Goal: Task Accomplishment & Management: Use online tool/utility

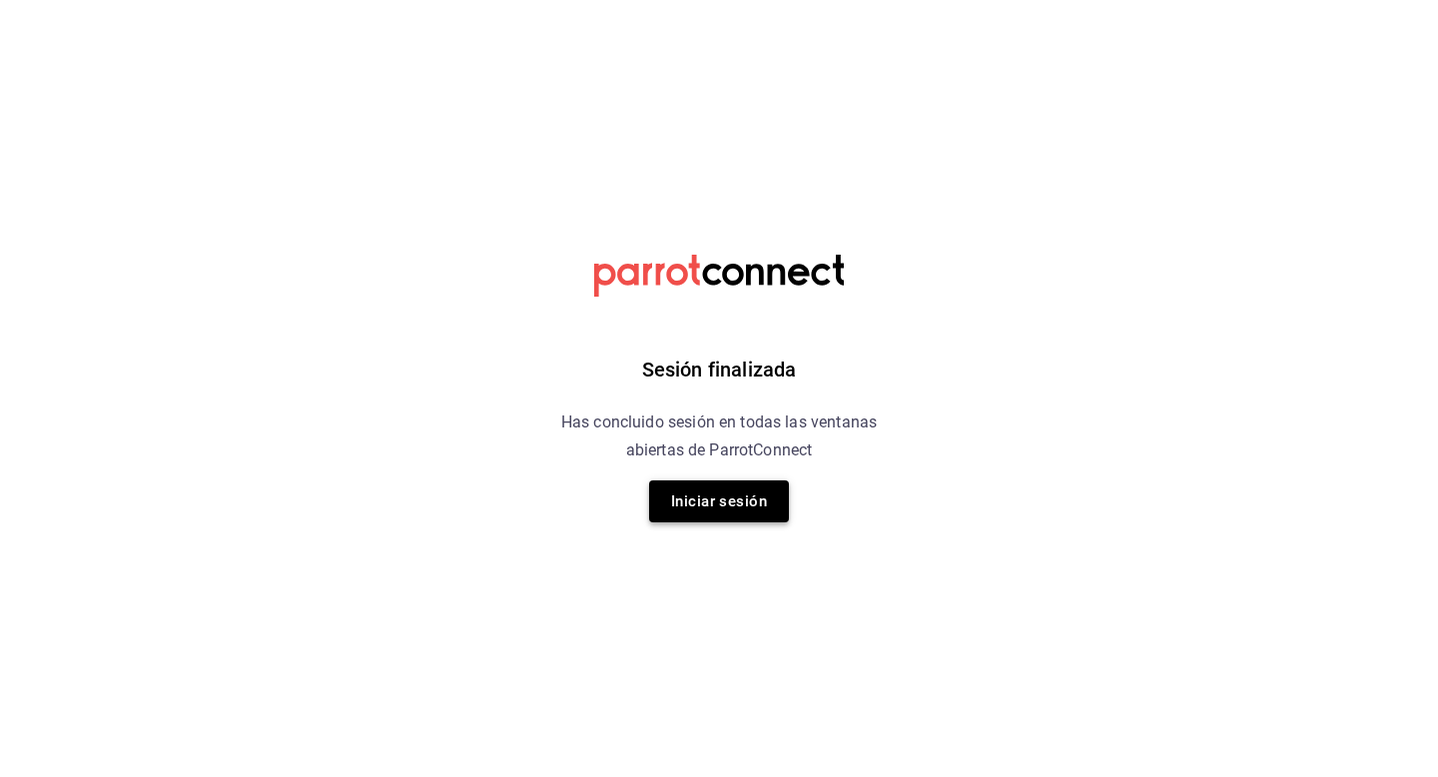
click at [700, 500] on button "Iniciar sesión" at bounding box center [719, 501] width 140 height 42
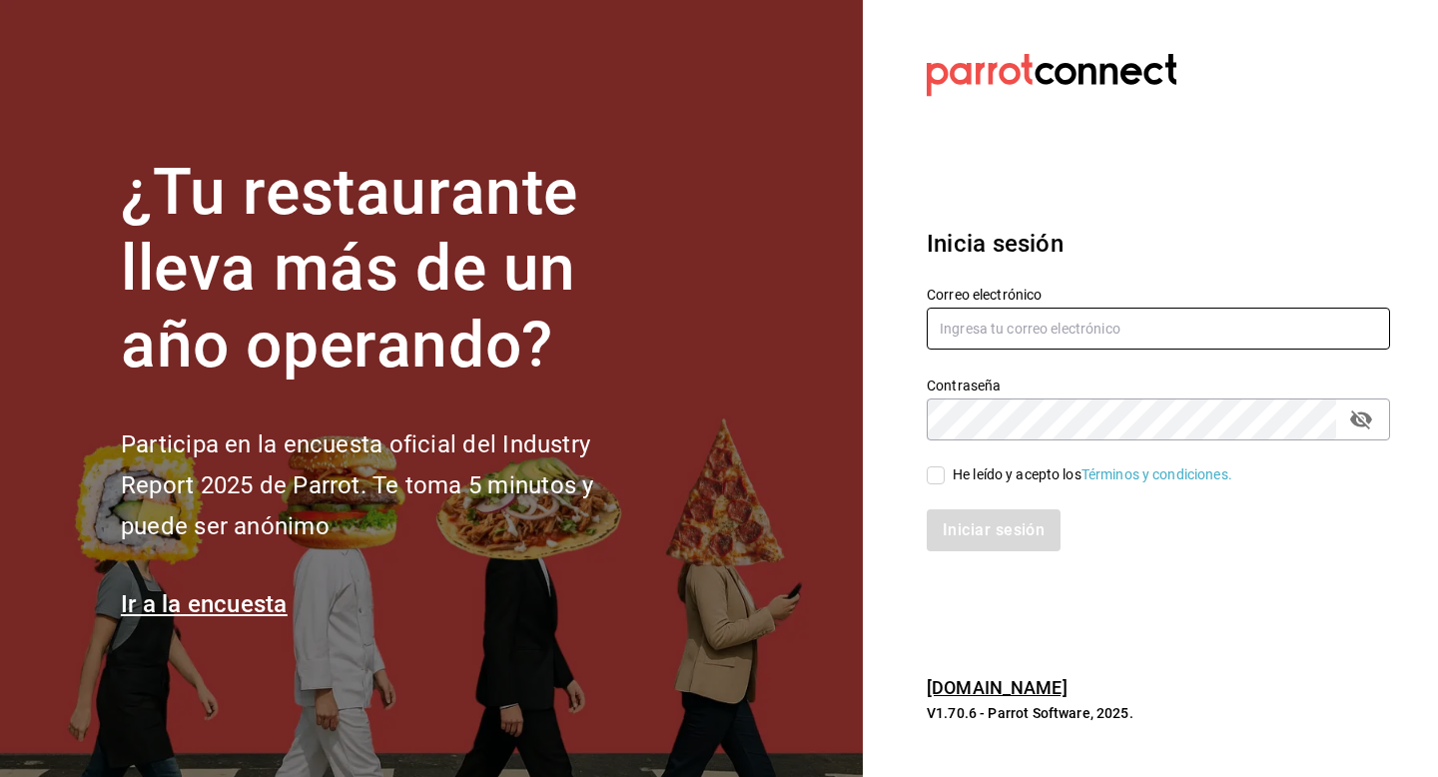
click at [1074, 329] on input "text" at bounding box center [1158, 329] width 463 height 42
type input "pdiaz@humanitree.edu.mx"
click at [937, 471] on input "He leído y acepto los Términos y condiciones." at bounding box center [936, 475] width 18 height 18
checkbox input "true"
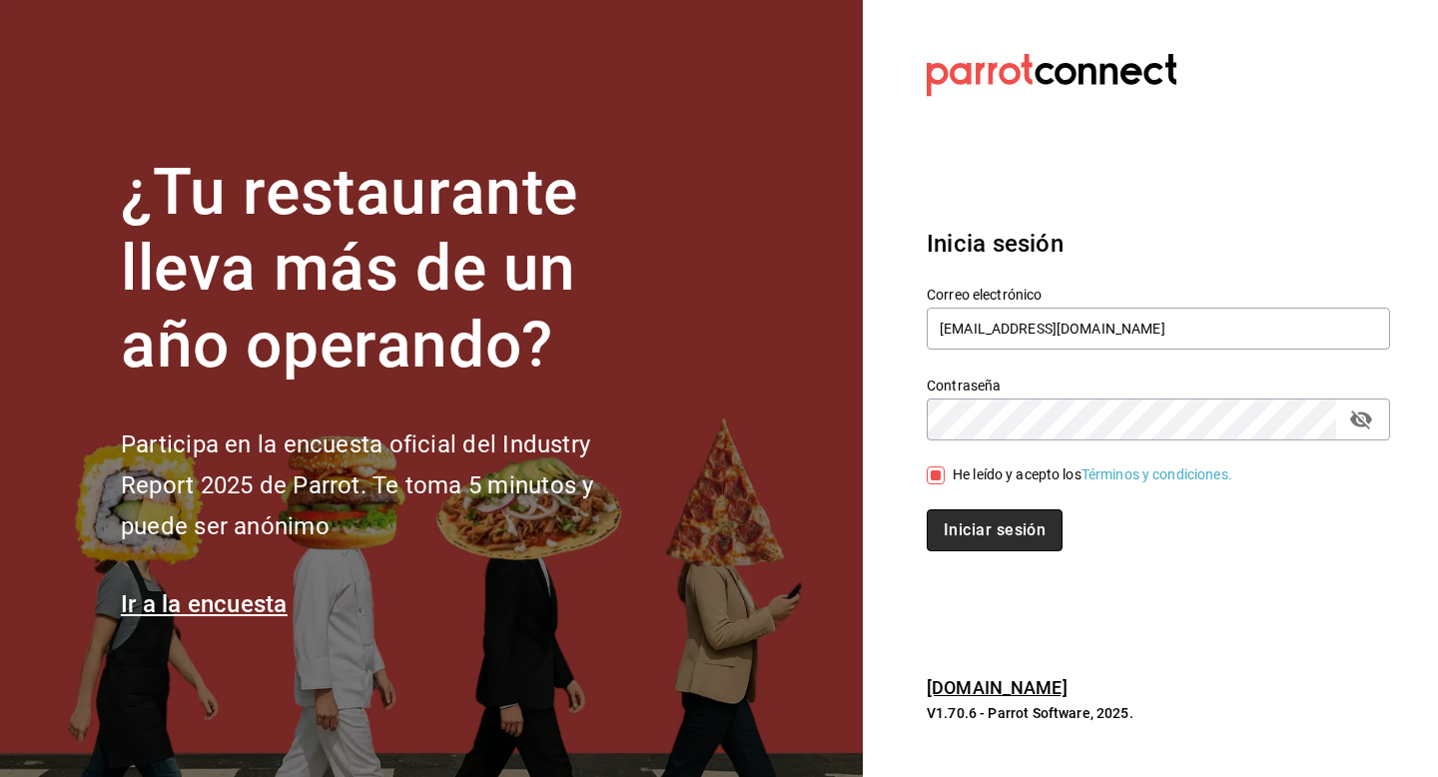
click at [959, 525] on button "Iniciar sesión" at bounding box center [995, 530] width 136 height 42
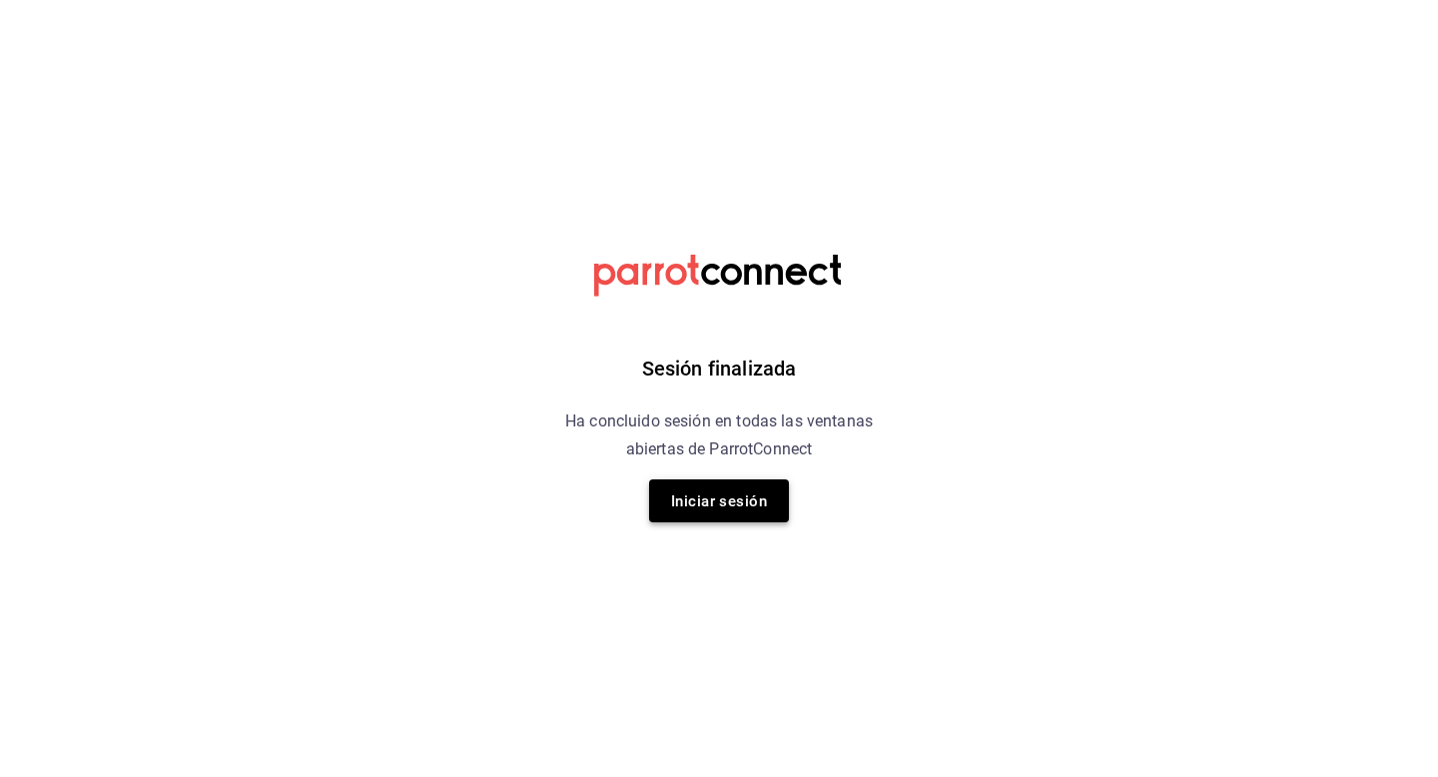
click at [720, 508] on font "Iniciar sesión" at bounding box center [719, 501] width 96 height 18
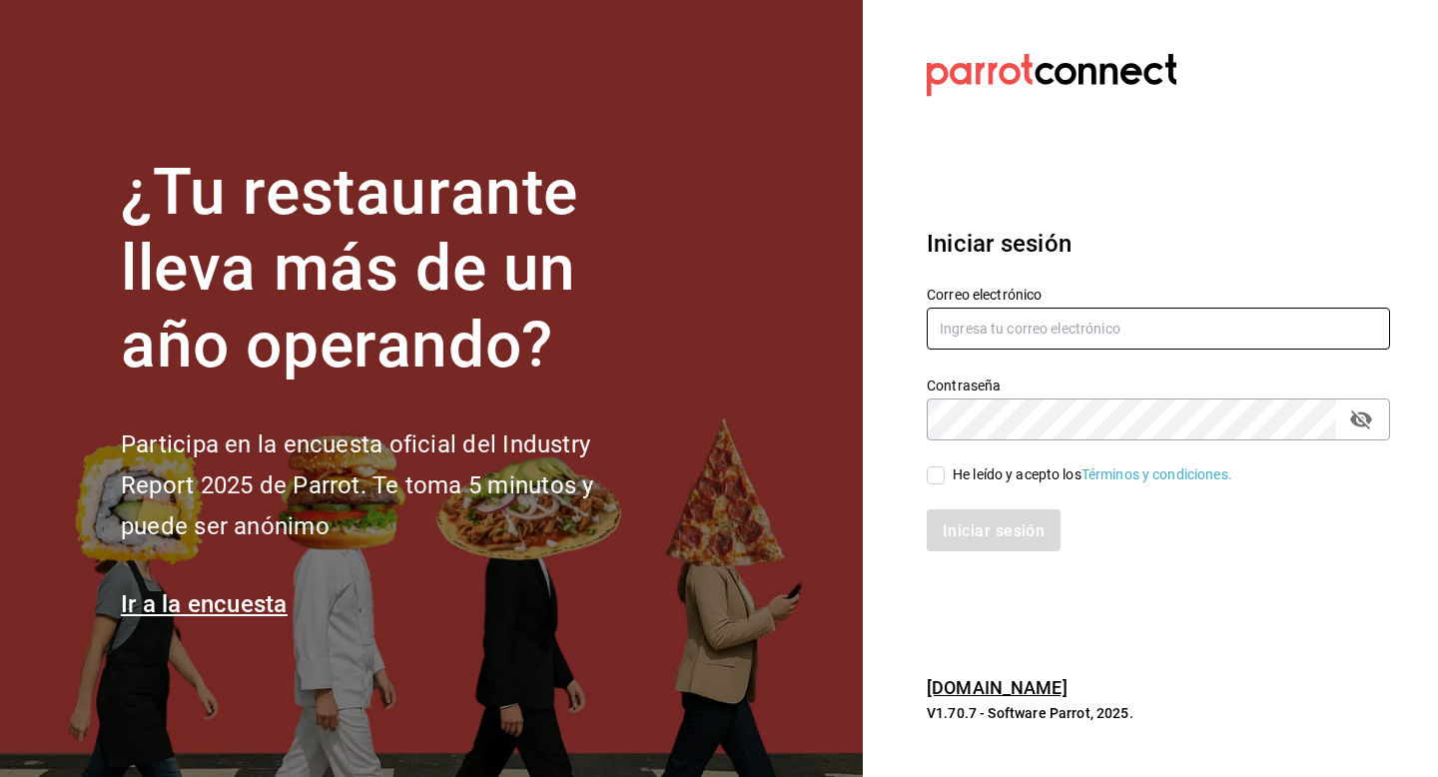
click at [1057, 331] on input "text" at bounding box center [1158, 329] width 463 height 42
paste input "pdiaz@humanitree.edu.mx"
type input "pdiaz@humanitree.edu.mx"
click at [937, 475] on input "He leído y acepto los Términos y condiciones." at bounding box center [936, 475] width 18 height 18
checkbox input "true"
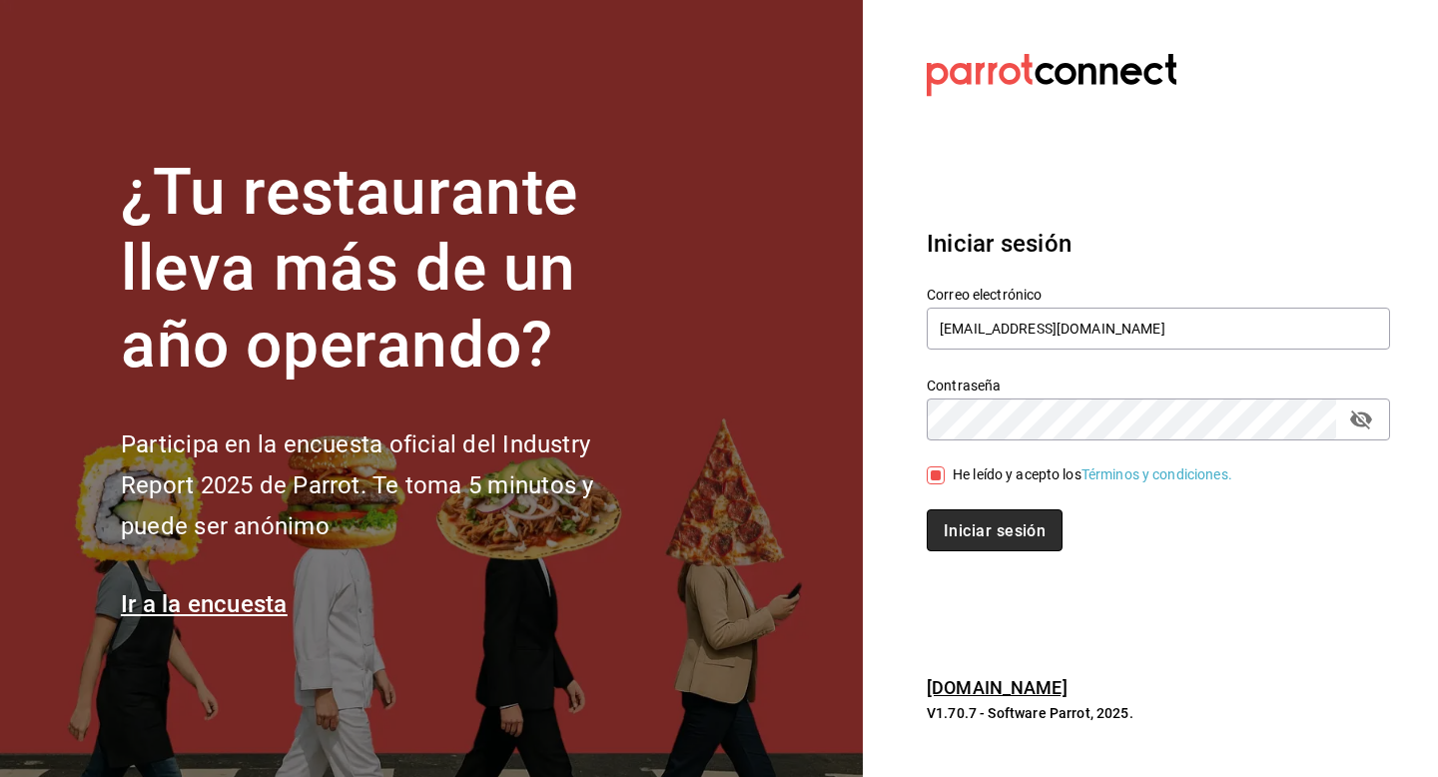
click at [949, 512] on button "Iniciar sesión" at bounding box center [995, 530] width 136 height 42
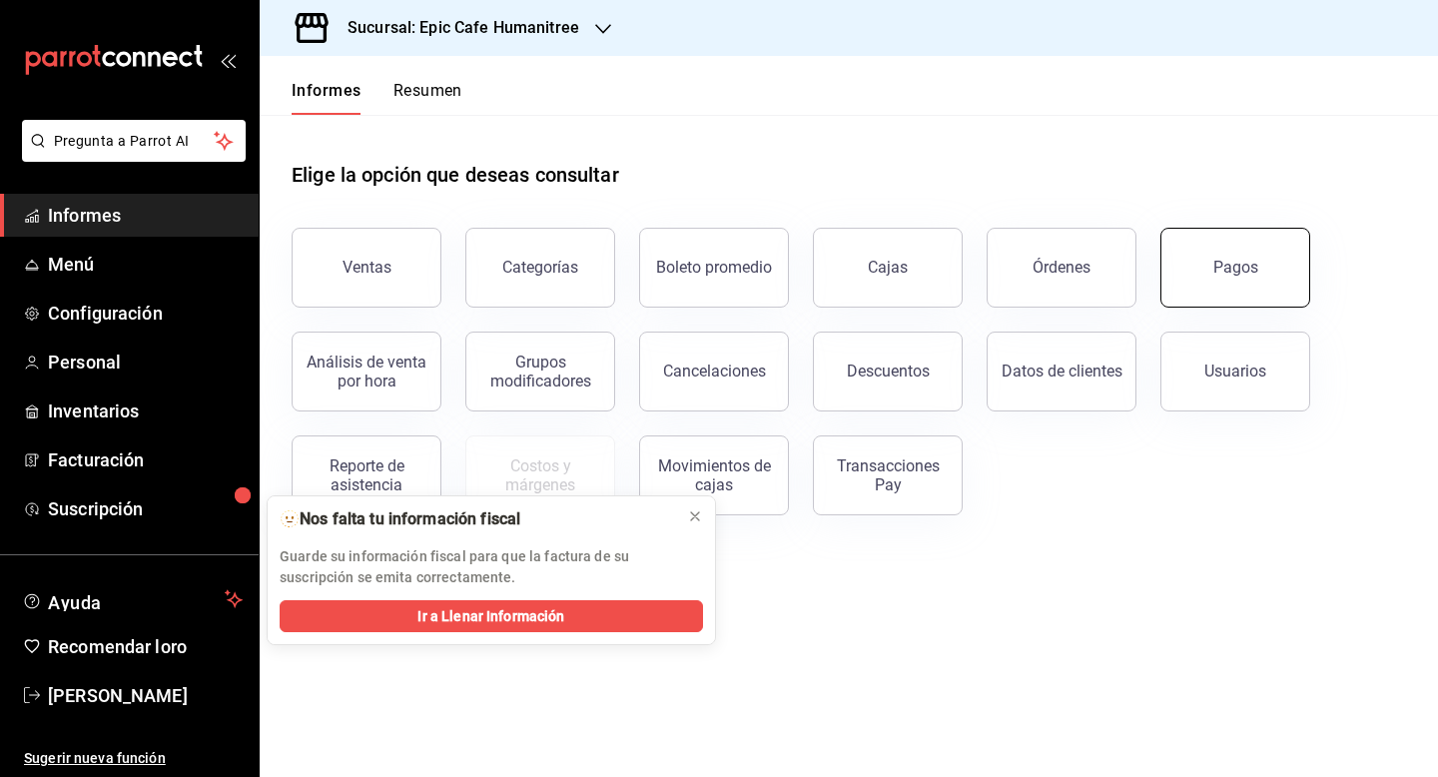
click at [1217, 281] on button "Pagos" at bounding box center [1236, 268] width 150 height 80
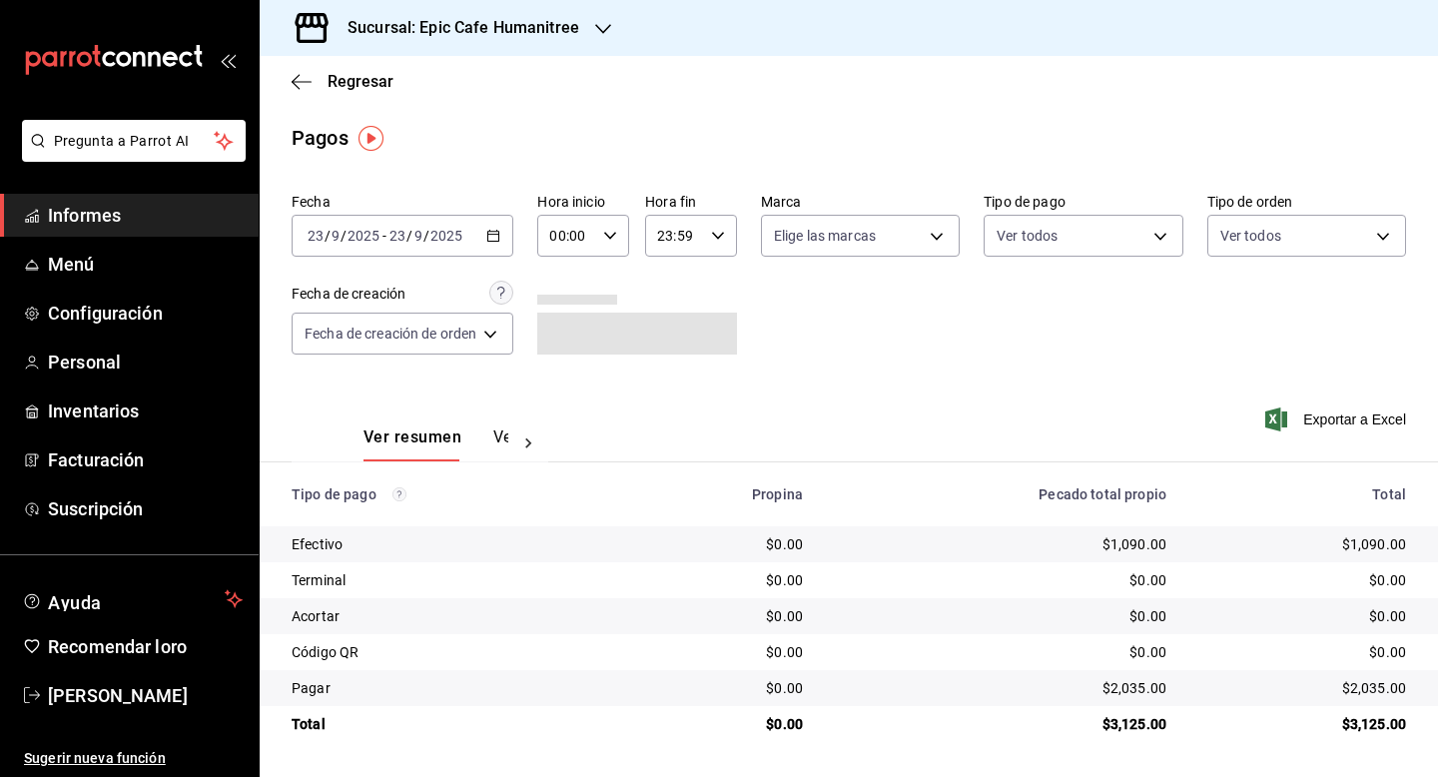
click at [499, 237] on \(Stroke\) "button" at bounding box center [493, 236] width 12 height 11
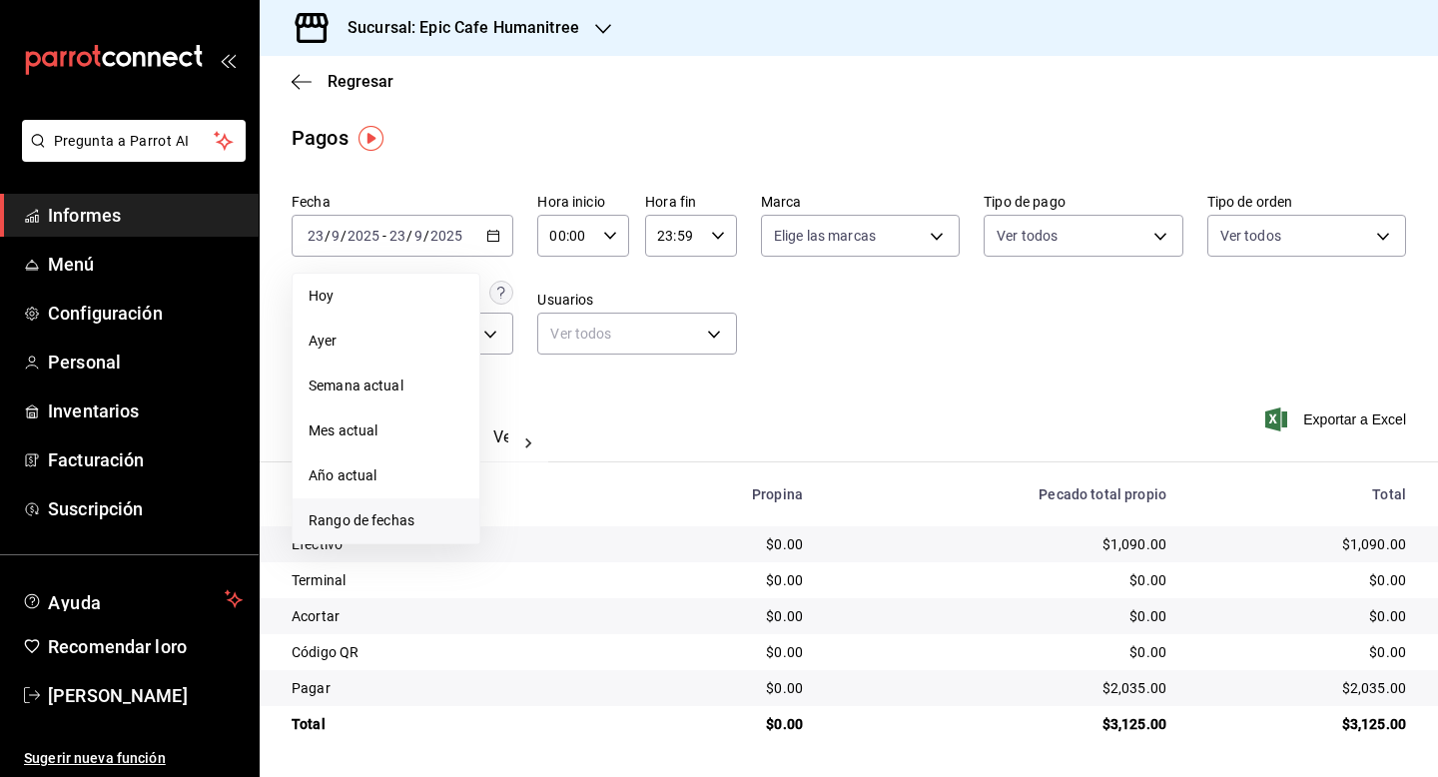
click at [370, 522] on font "Rango de fechas" at bounding box center [362, 520] width 106 height 16
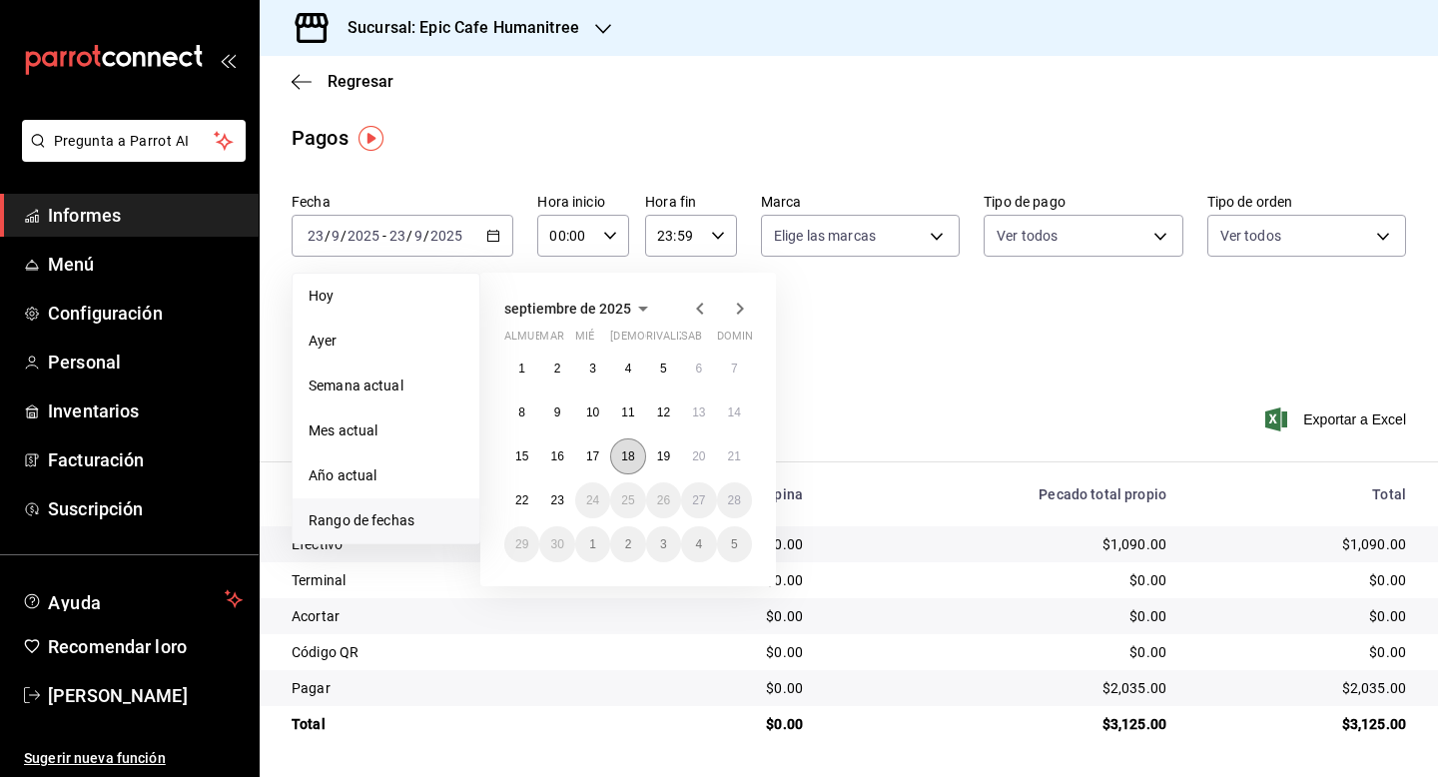
click at [630, 463] on button "18" at bounding box center [627, 456] width 35 height 36
click at [526, 500] on font "22" at bounding box center [521, 500] width 13 height 14
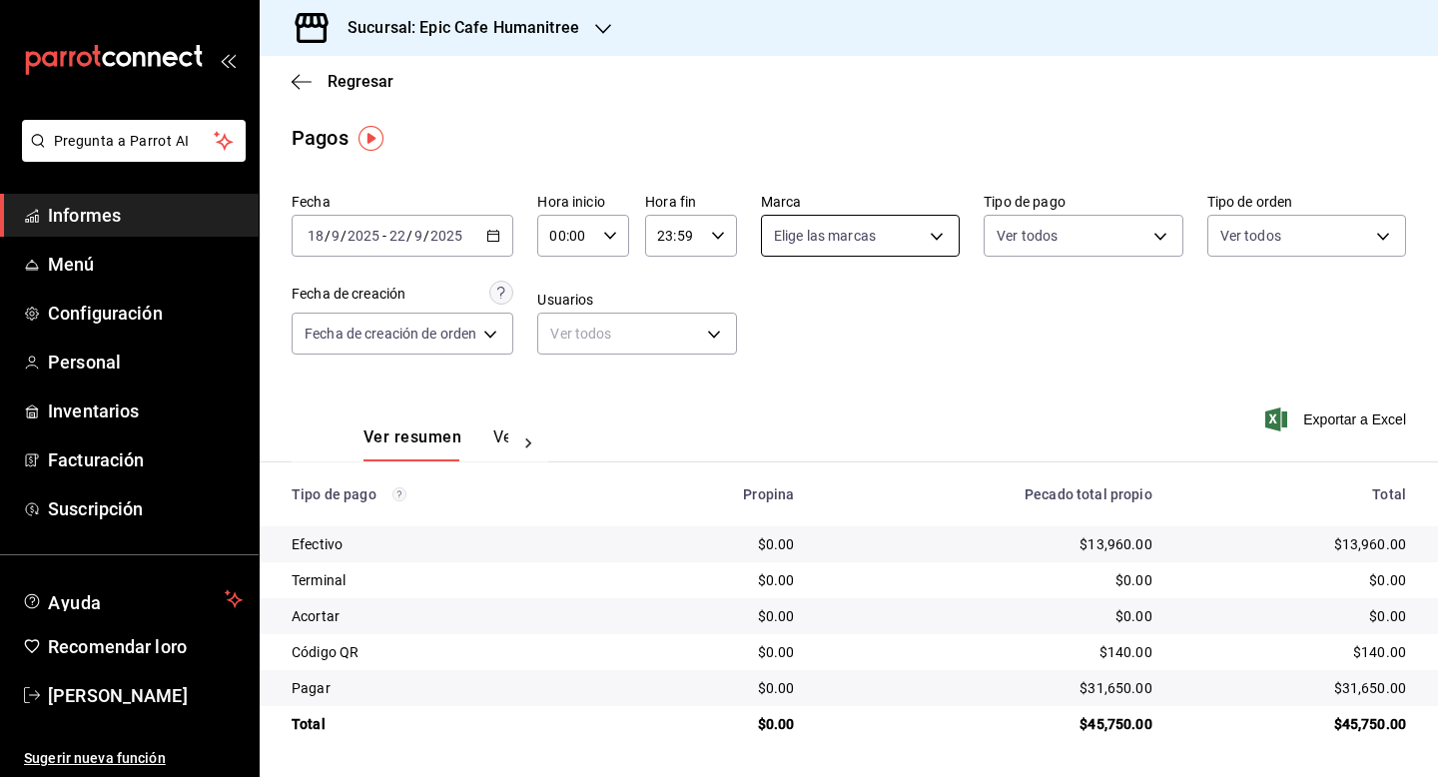
click at [940, 244] on body "Pregunta a Parrot AI Informes Menú Configuración Personal Inventarios Facturaci…" at bounding box center [719, 388] width 1438 height 777
click at [848, 305] on font "Ver todas" at bounding box center [847, 313] width 61 height 16
type input "e2a6dcd0-c09b-4f39-b209-5f97019748a2,3f18ad05-55ab-44ea-8b53-c1c2b2db6cb9"
checkbox input "true"
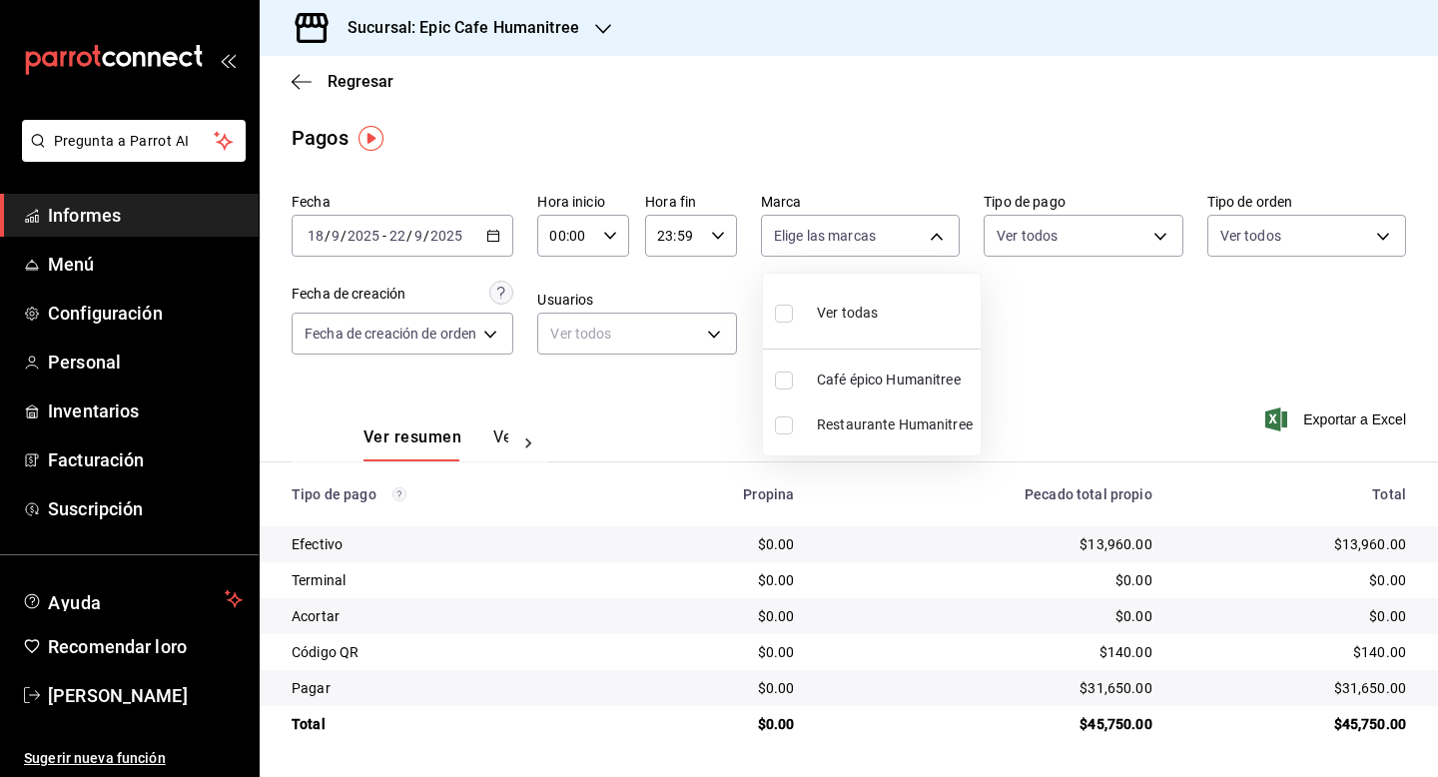
checkbox input "true"
click at [1308, 419] on div at bounding box center [719, 388] width 1438 height 777
click at [1333, 421] on font "Exportar a Excel" at bounding box center [1354, 419] width 103 height 16
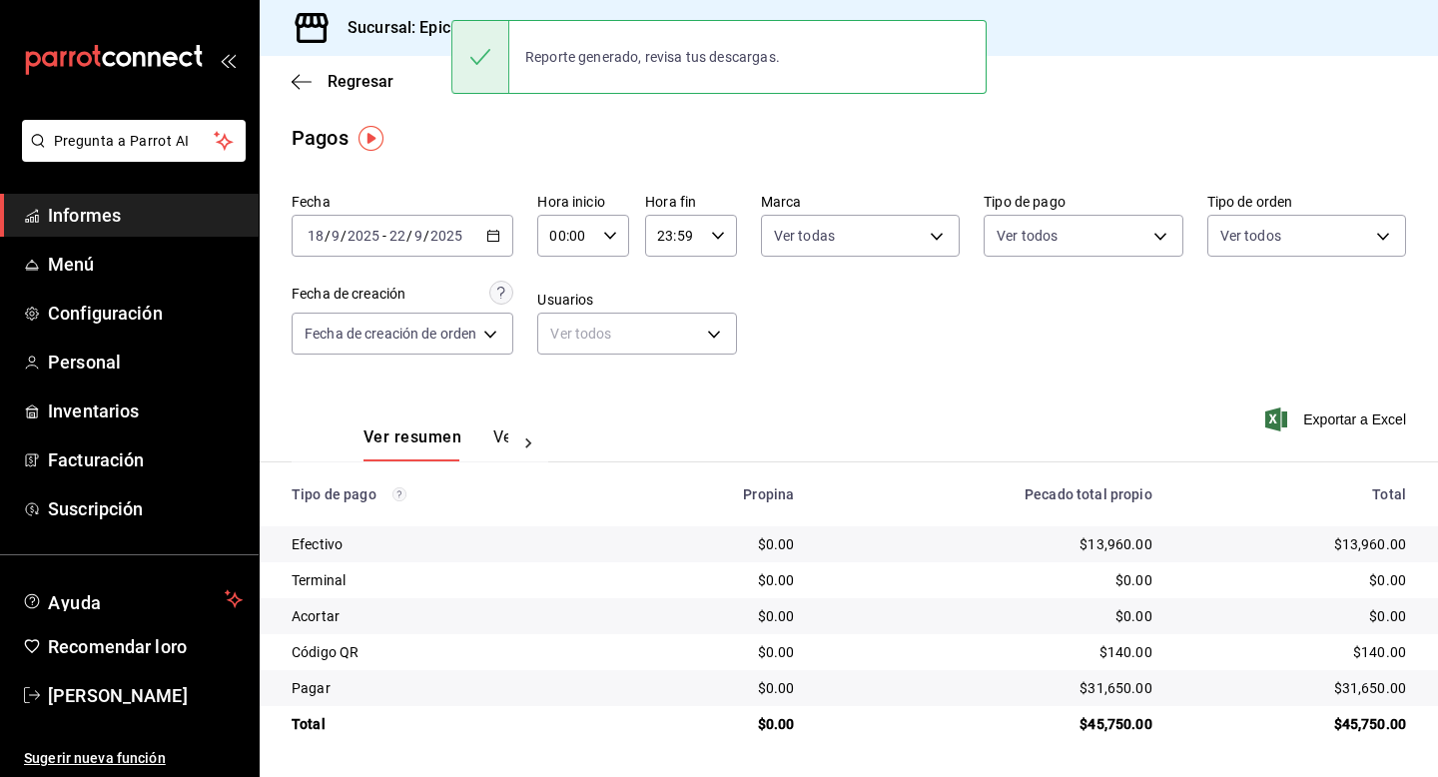
click at [423, 33] on font "Sucursal: Epic Cafe Humanitree" at bounding box center [464, 27] width 232 height 19
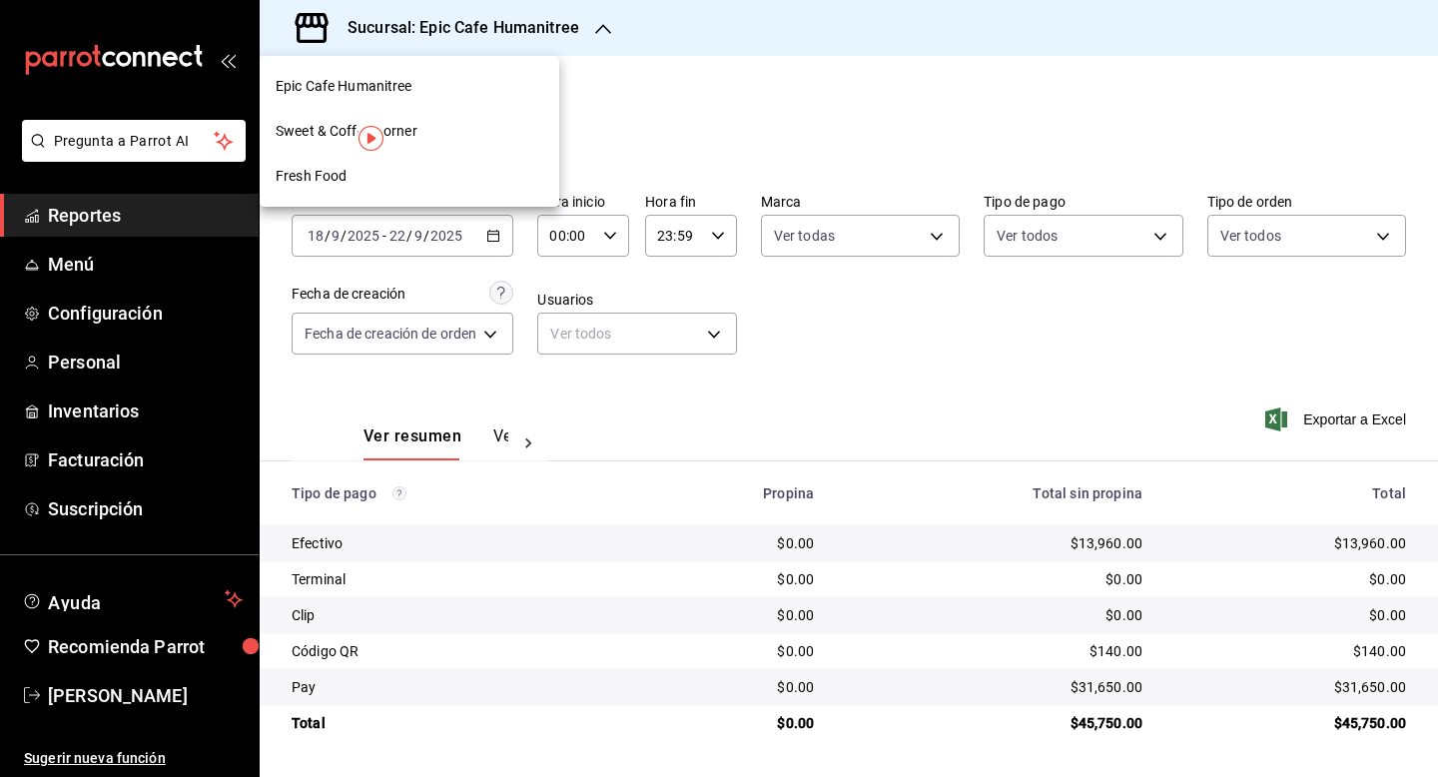
click at [311, 134] on span "Sweet & Coffee Corner" at bounding box center [347, 131] width 142 height 21
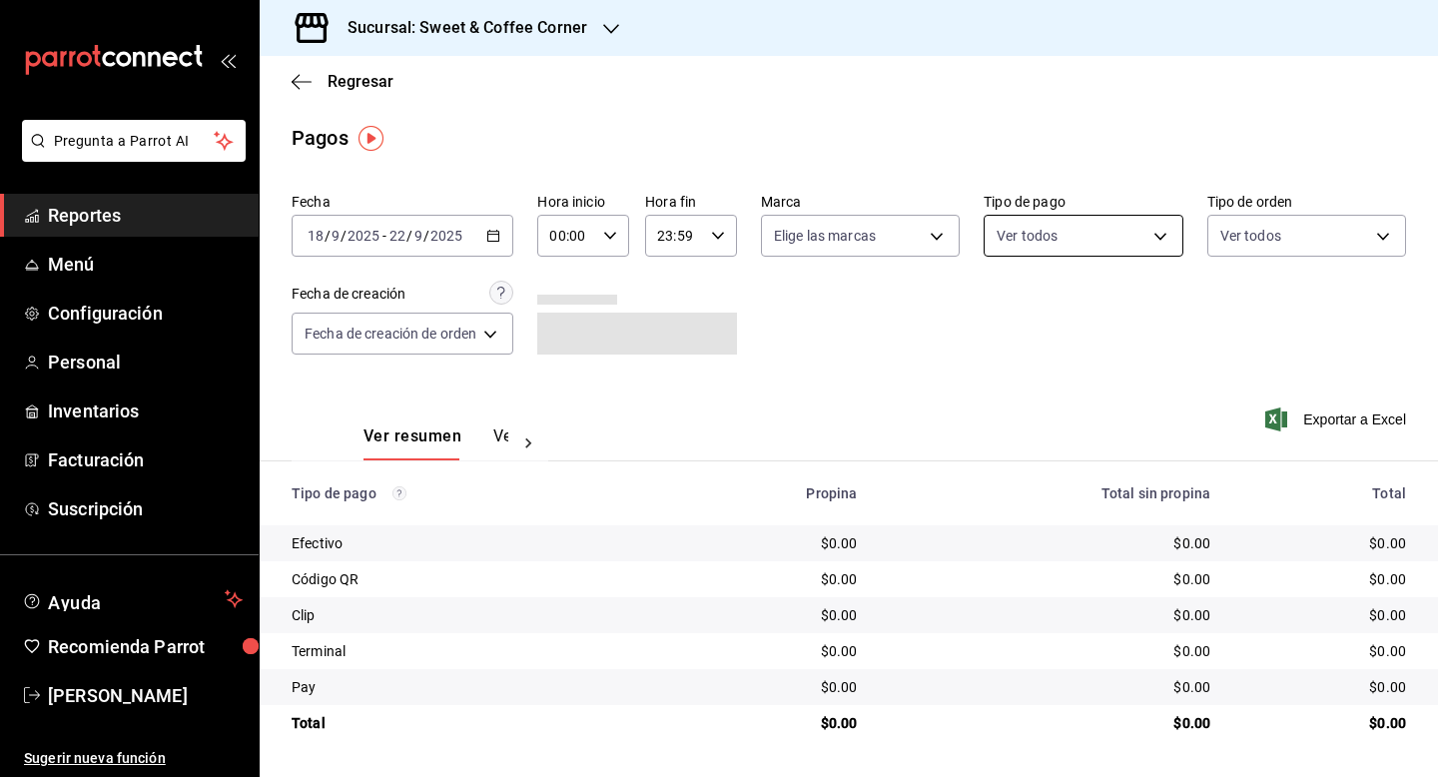
click at [1168, 245] on body "Pregunta a Parrot AI Reportes Menú Configuración Personal Inventarios Facturaci…" at bounding box center [719, 388] width 1438 height 777
click at [944, 232] on div at bounding box center [719, 388] width 1438 height 777
click at [942, 232] on body "Pregunta a Parrot AI Reportes Menú Configuración Personal Inventarios Facturaci…" at bounding box center [719, 388] width 1438 height 777
click at [874, 309] on span "Ver todas" at bounding box center [847, 313] width 61 height 21
type input "9f4fc38b-9ac8-496e-a1f3-9a63e64c82f8,48d4d7da-a3fc-4c2b-b37e-df2aae73c2f6"
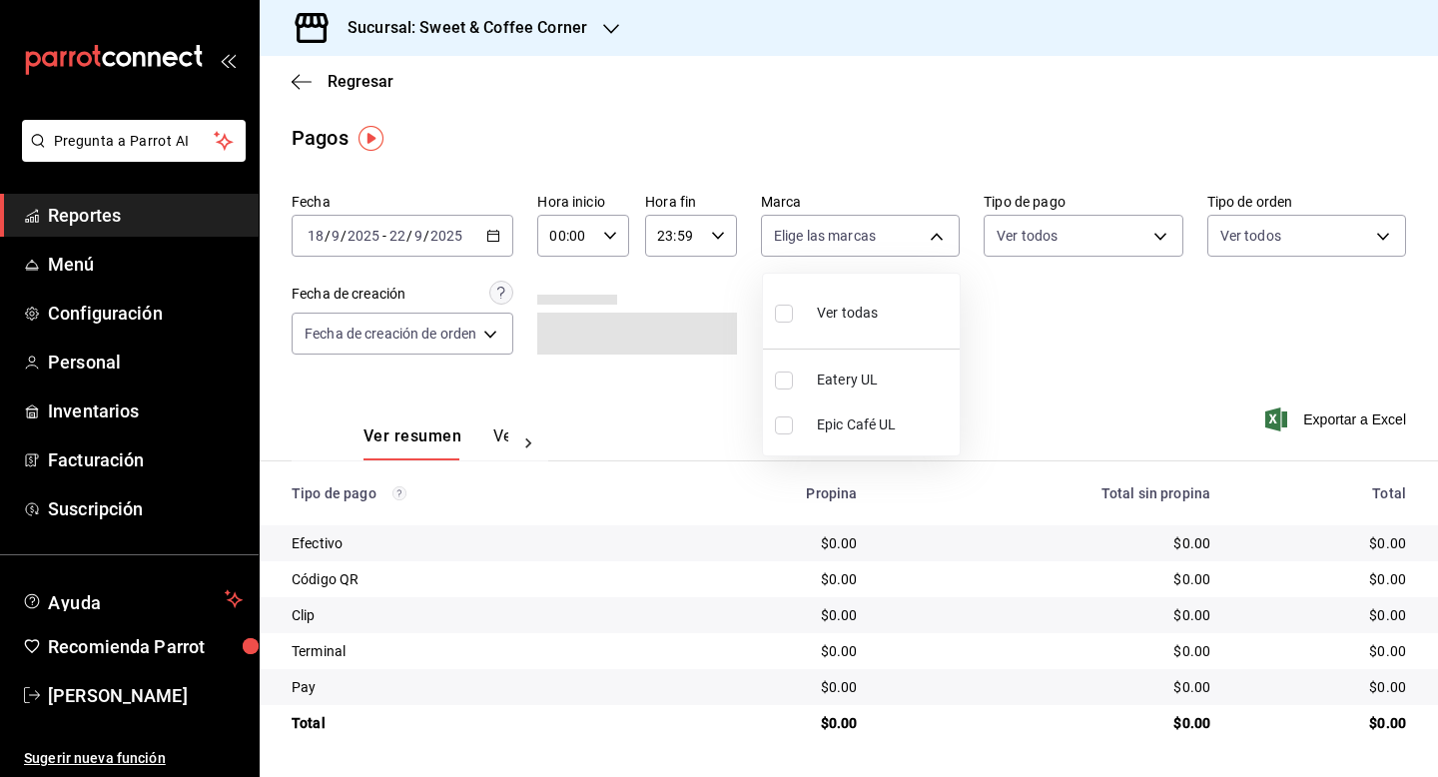
checkbox input "true"
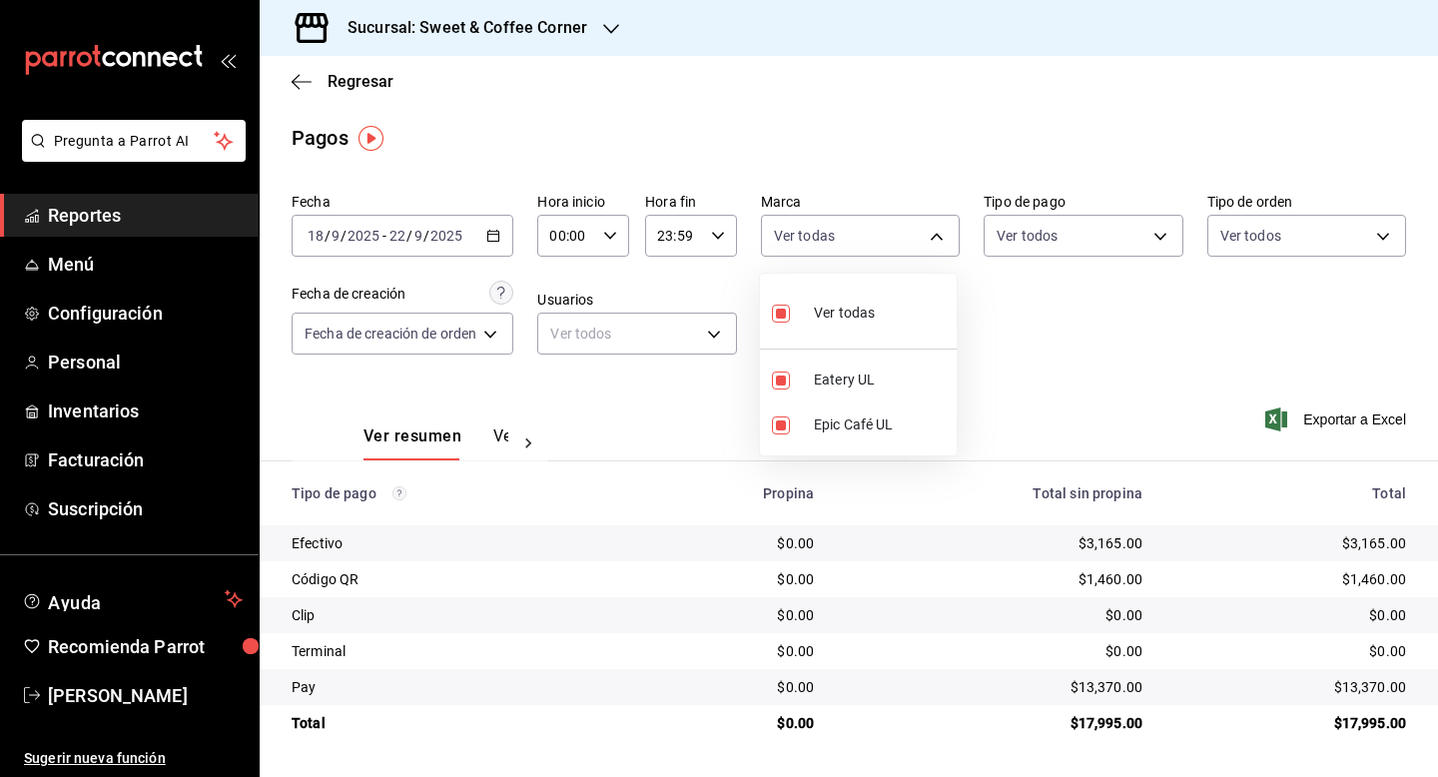
click at [1340, 421] on div at bounding box center [719, 388] width 1438 height 777
click at [1367, 420] on span "Exportar a Excel" at bounding box center [1337, 419] width 137 height 24
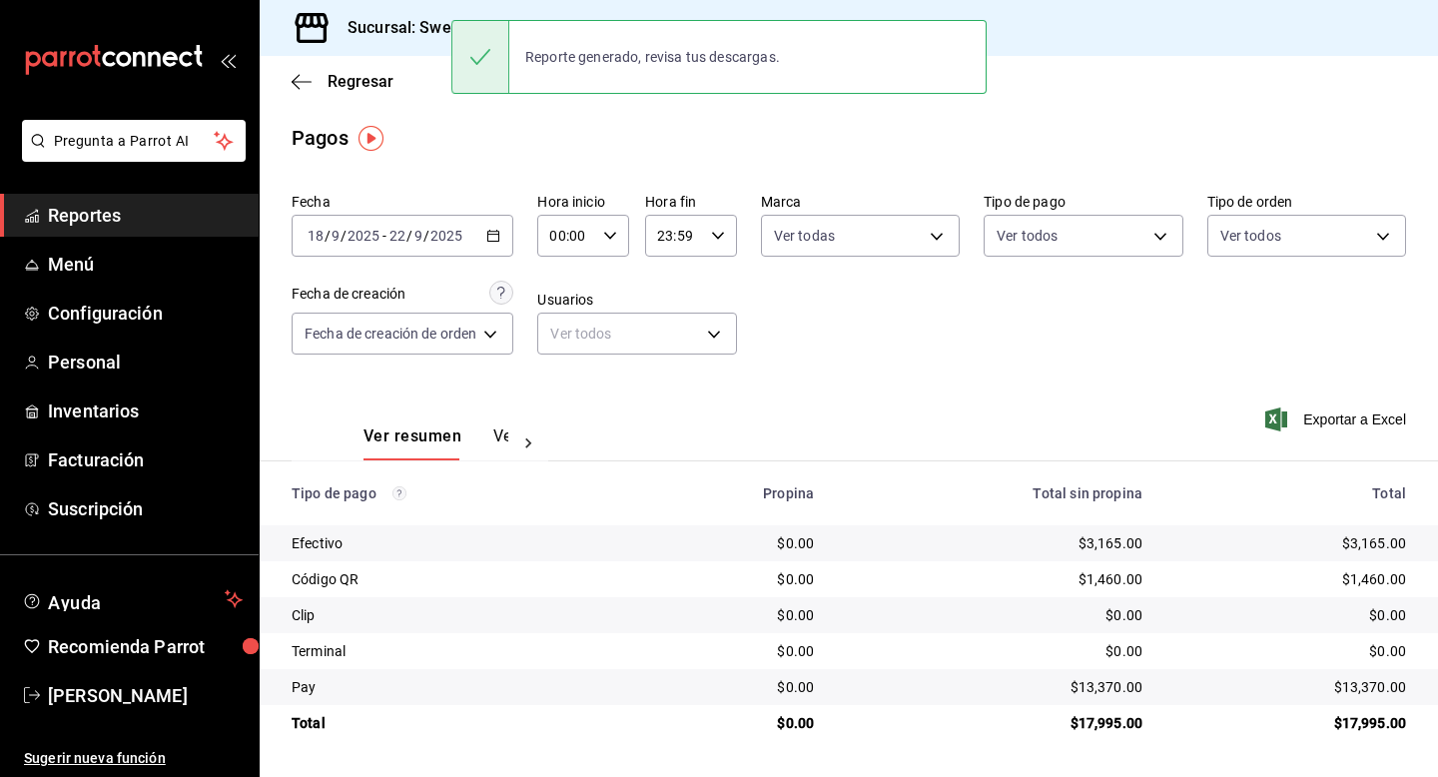
click at [394, 31] on h3 "Sucursal: Sweet & Coffee Corner" at bounding box center [460, 28] width 256 height 24
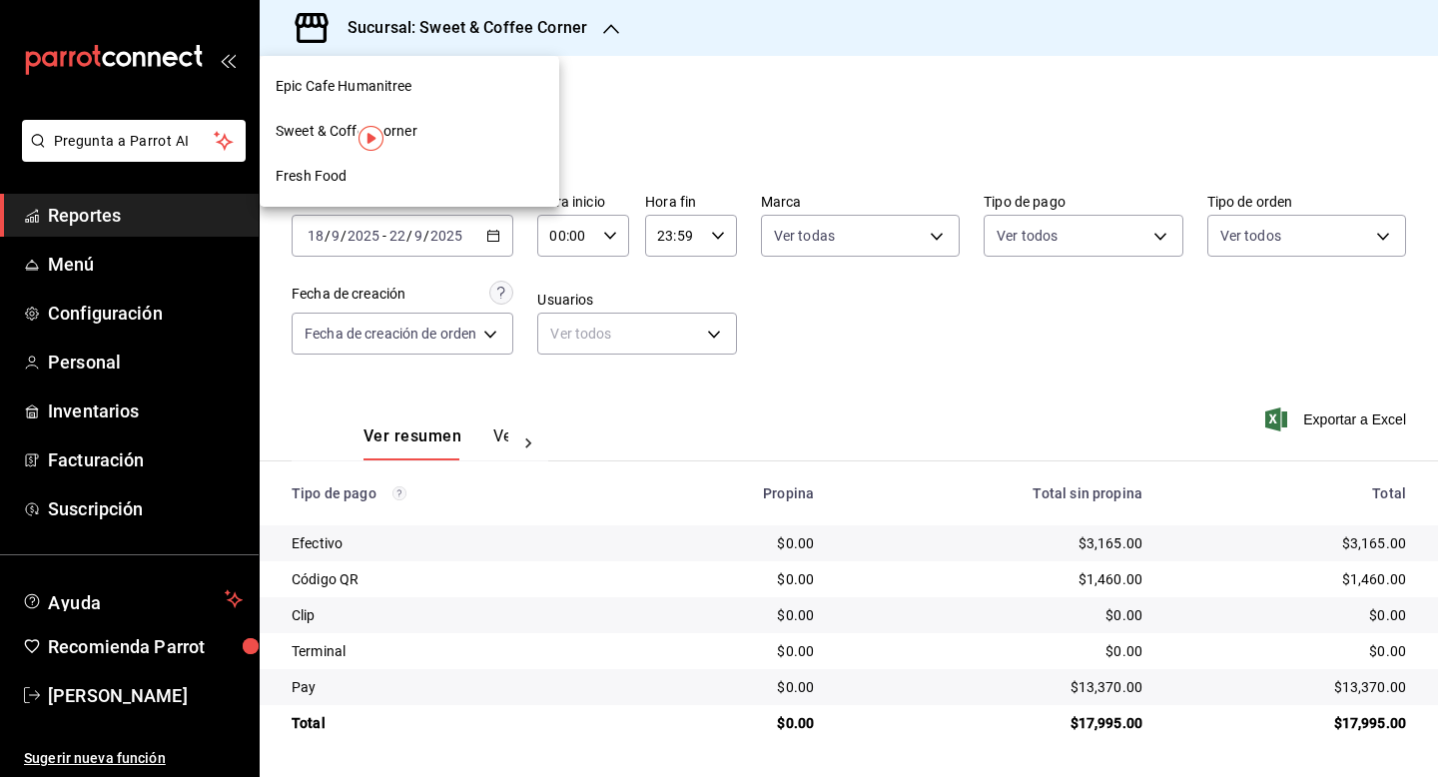
click at [338, 182] on span "Fresh Food" at bounding box center [311, 176] width 71 height 21
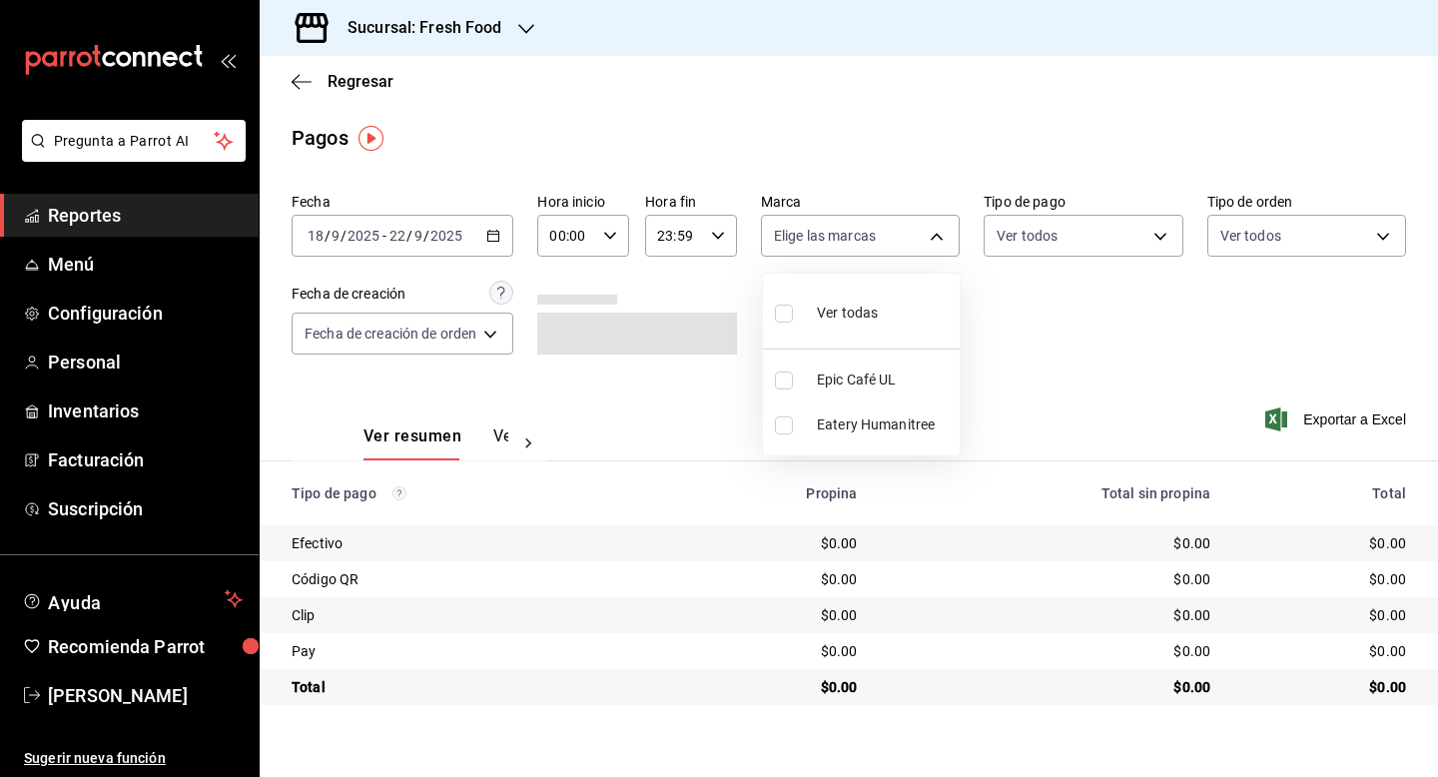
click at [935, 235] on body "Pregunta a Parrot AI Reportes Menú Configuración Personal Inventarios Facturaci…" at bounding box center [719, 388] width 1438 height 777
click at [852, 310] on span "Ver todas" at bounding box center [847, 313] width 61 height 21
type input "8ab046c6-0e56-43ef-b272-b6267400ac64,c832d7f2-bfd0-461e-be2e-c17eaf69f67d"
checkbox input "true"
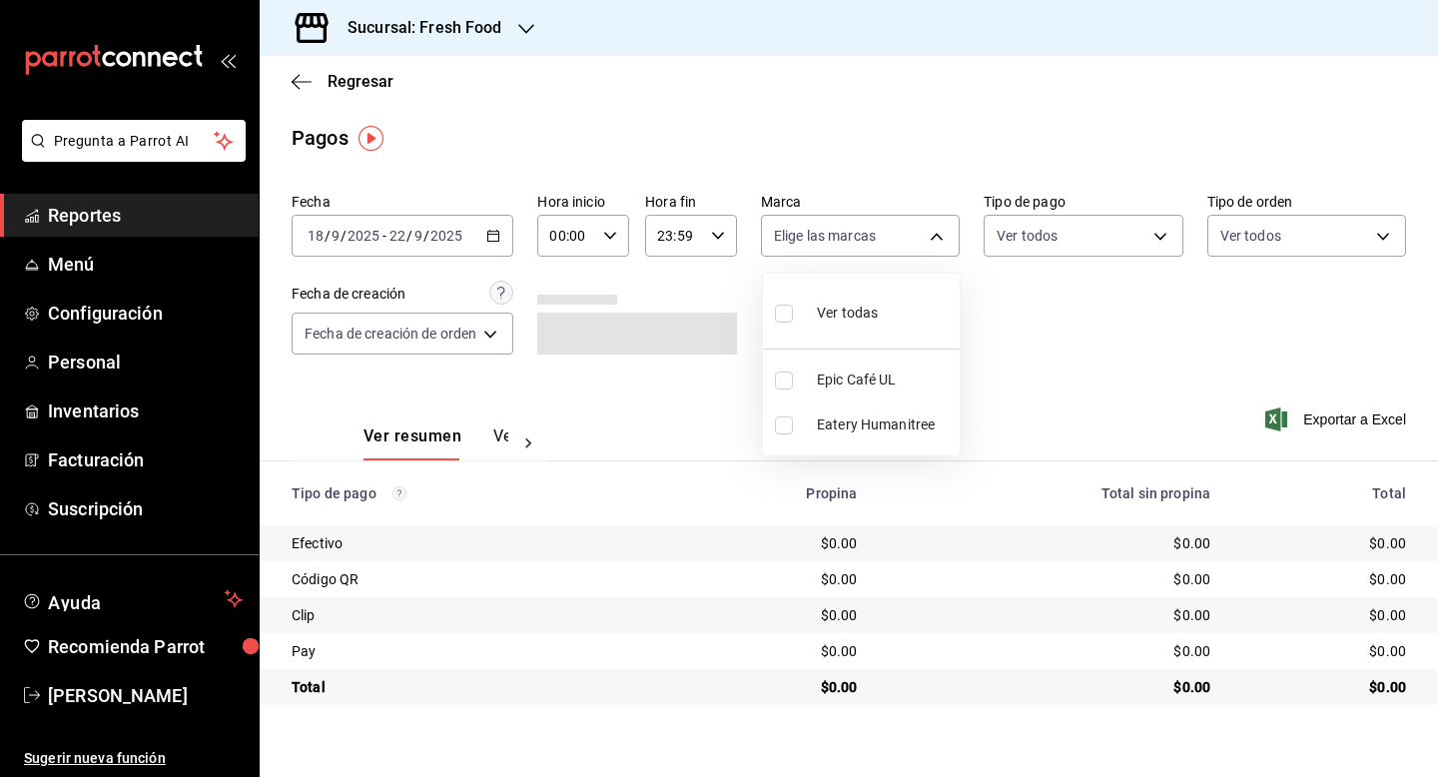
checkbox input "true"
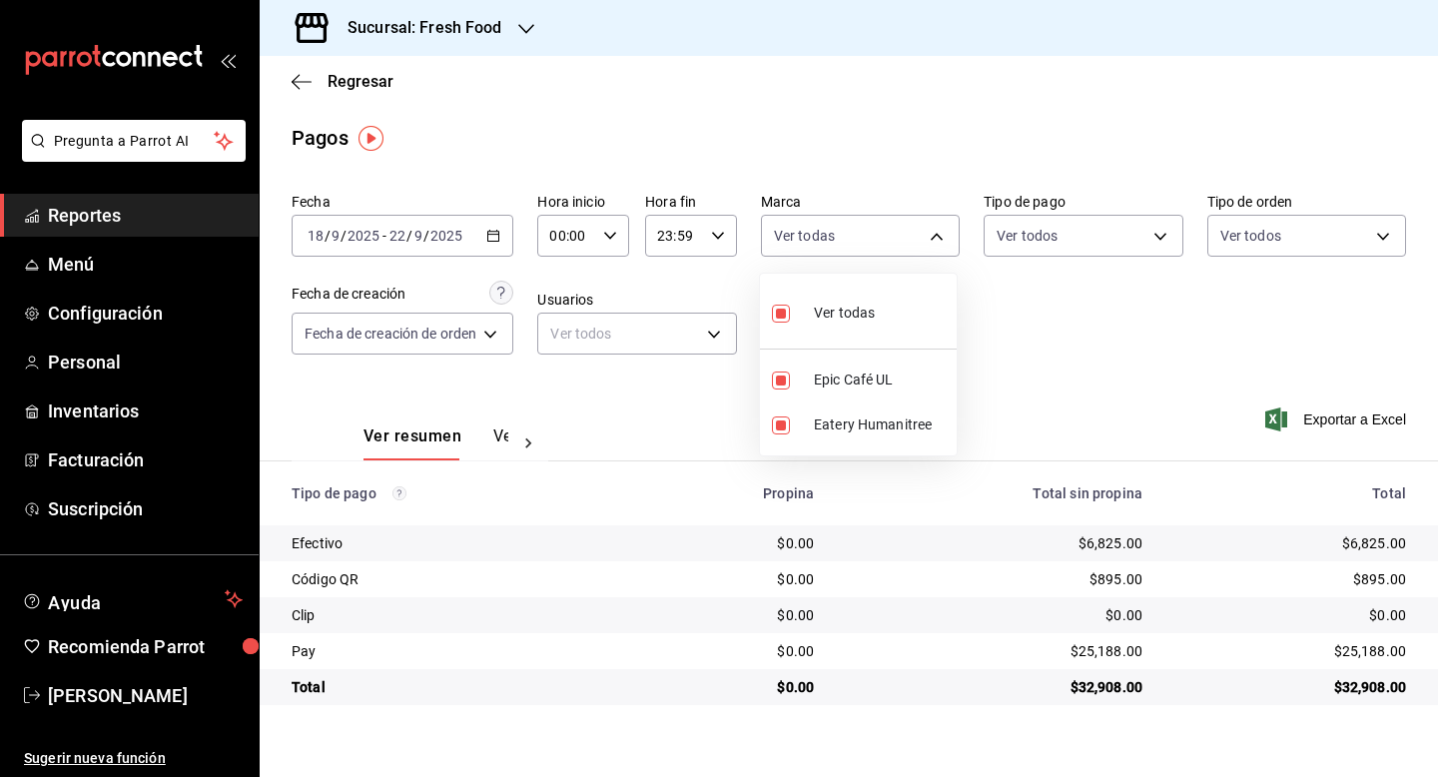
click at [1325, 420] on div at bounding box center [719, 388] width 1438 height 777
click at [1321, 420] on span "Exportar a Excel" at bounding box center [1337, 419] width 137 height 24
